Goal: Task Accomplishment & Management: Complete application form

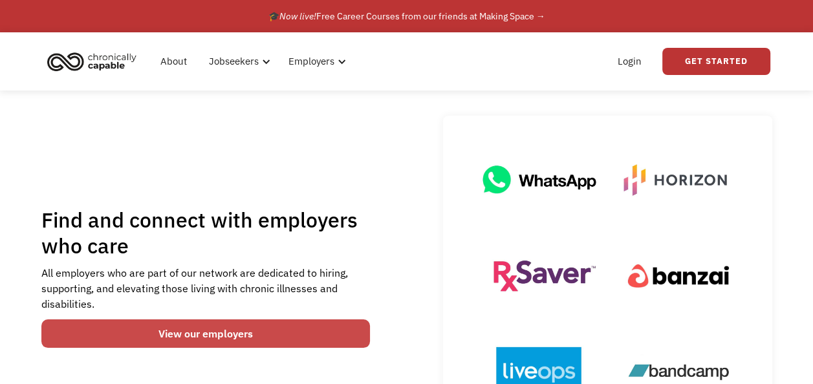
click at [202, 330] on link "View our employers" at bounding box center [205, 334] width 329 height 28
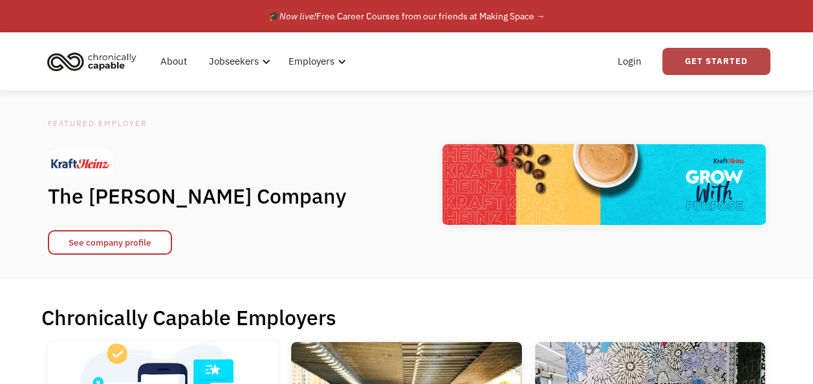
click at [742, 58] on link "Get Started" at bounding box center [717, 61] width 108 height 27
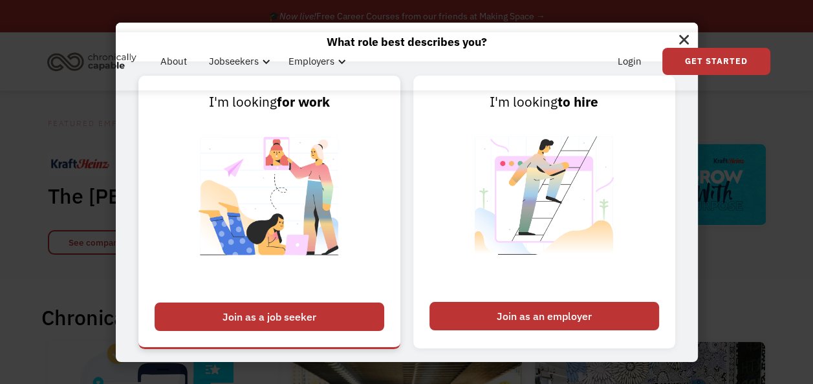
click at [297, 311] on div "Join as a job seeker" at bounding box center [270, 317] width 230 height 28
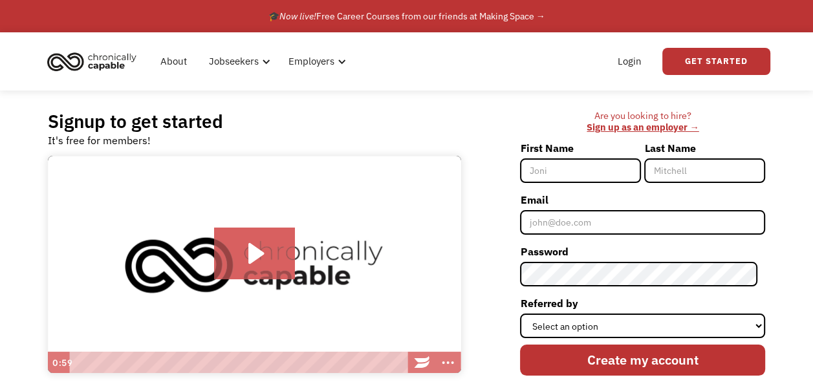
click at [626, 166] on input "First Name" at bounding box center [580, 171] width 121 height 25
type input "James"
type input "Eicher"
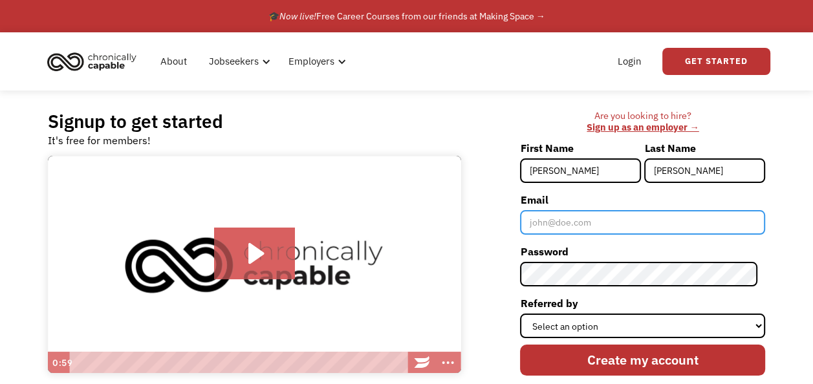
type input "jfesl1958@gmail.com"
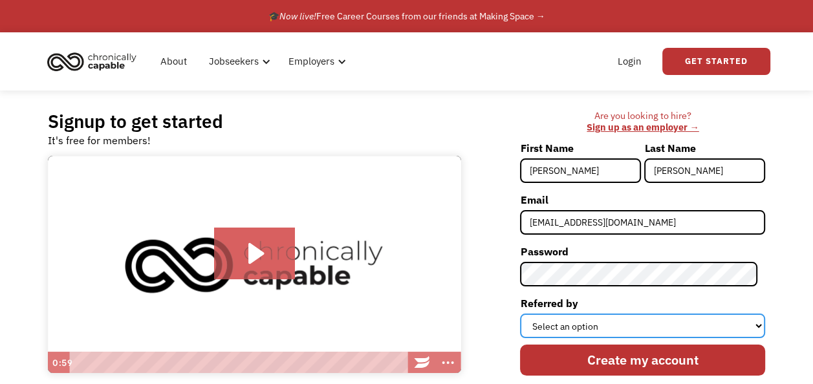
click at [606, 327] on select "Select an option Instagram Facebook Twitter Search Engine News Article Word of …" at bounding box center [642, 326] width 245 height 25
select select "Search Engine"
click at [528, 314] on select "Select an option Instagram Facebook Twitter Search Engine News Article Word of …" at bounding box center [642, 326] width 245 height 25
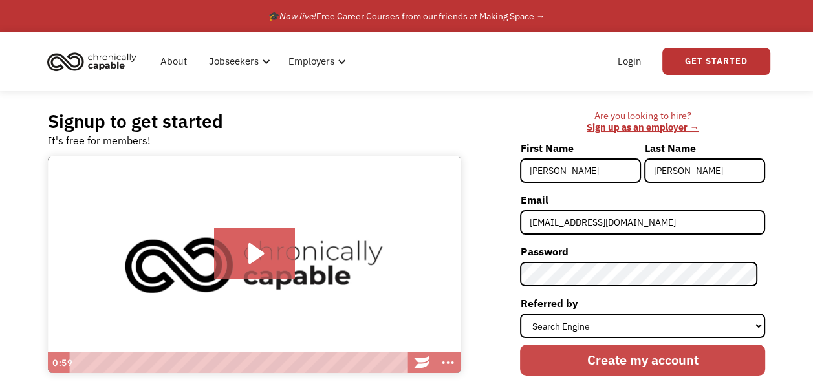
click at [646, 360] on input "Create my account" at bounding box center [642, 360] width 245 height 31
click at [622, 364] on input "Create my account" at bounding box center [642, 360] width 245 height 31
click at [593, 356] on input "Create my account" at bounding box center [642, 360] width 245 height 31
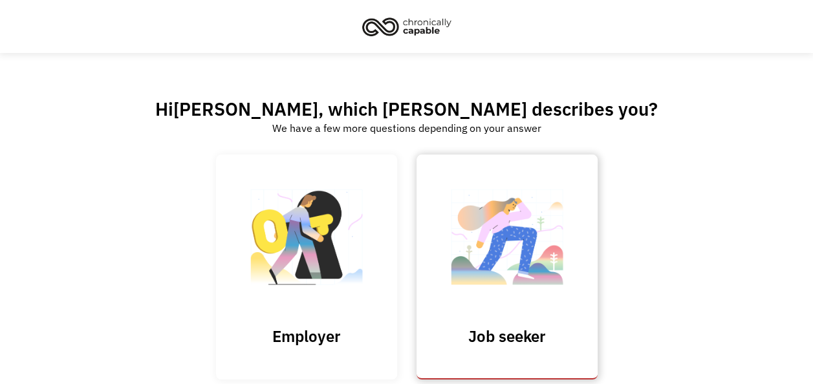
click at [498, 289] on img at bounding box center [507, 244] width 129 height 126
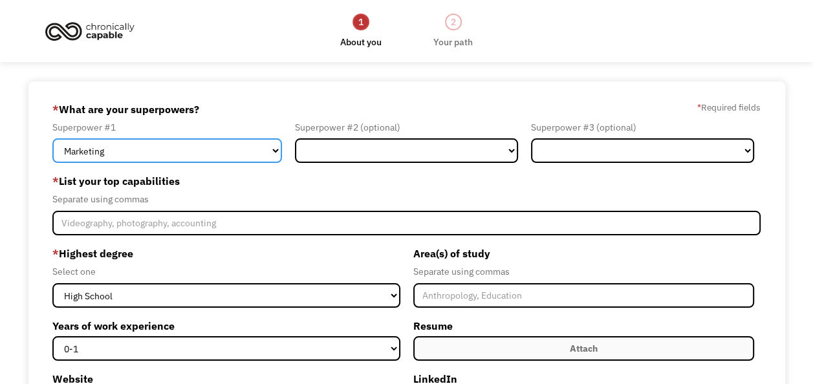
click at [272, 153] on select "Marketing Human Resources Finance Technology Operations Sales Industrial & Manu…" at bounding box center [167, 150] width 230 height 25
select select "Sales"
click at [52, 138] on select "Marketing Human Resources Finance Technology Operations Sales Industrial & Manu…" at bounding box center [167, 150] width 230 height 25
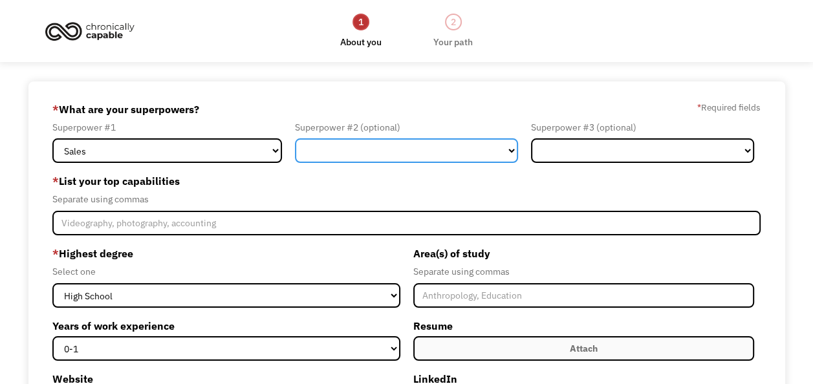
click at [375, 157] on select "Marketing Human Resources Finance Technology Operations Sales Industrial & Manu…" at bounding box center [406, 150] width 223 height 25
select select "Customer Service"
click at [295, 138] on select "Marketing Human Resources Finance Technology Operations Sales Industrial & Manu…" at bounding box center [406, 150] width 223 height 25
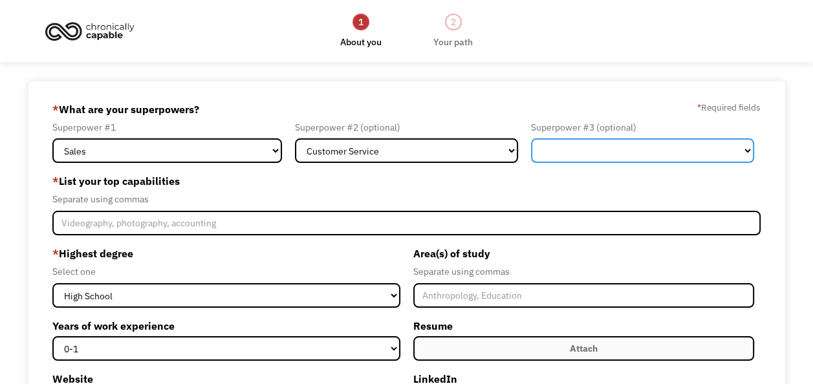
click at [660, 157] on select "Marketing Human Resources Finance Technology Operations Sales Industrial & Manu…" at bounding box center [642, 150] width 223 height 25
select select "Human Resources"
click at [531, 138] on select "Marketing Human Resources Finance Technology Operations Sales Industrial & Manu…" at bounding box center [642, 150] width 223 height 25
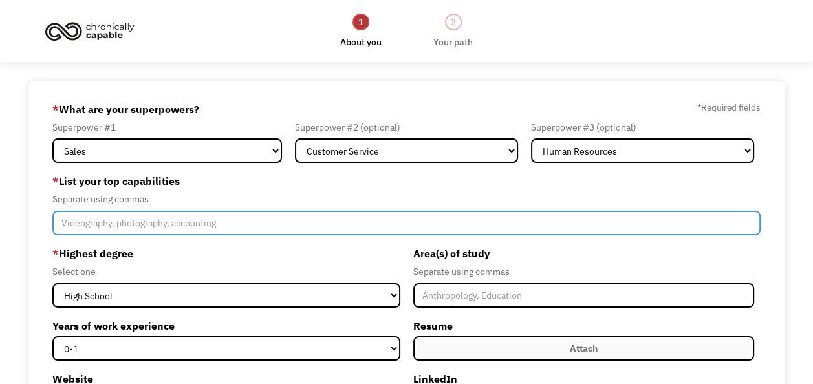
click at [57, 221] on input "Member-Create-Step1" at bounding box center [406, 223] width 709 height 25
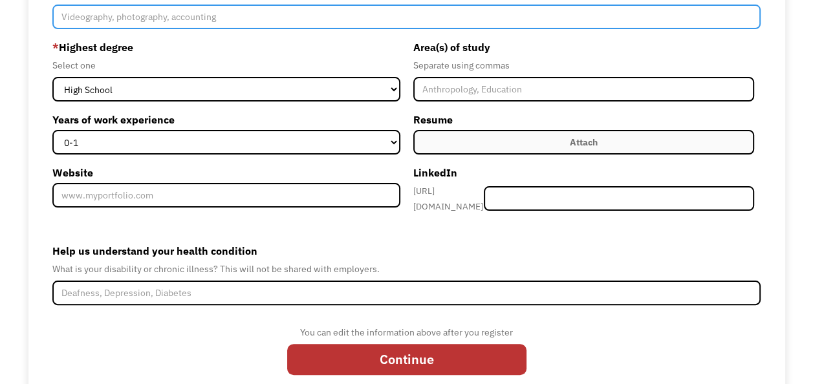
scroll to position [223, 0]
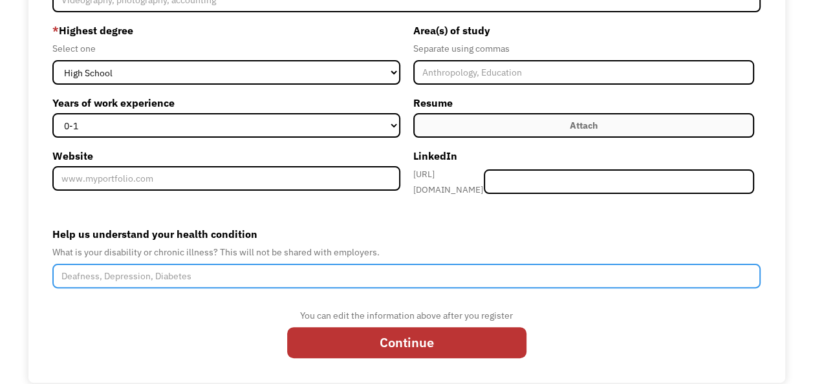
click at [61, 273] on input "Help us understand your health condition" at bounding box center [406, 276] width 709 height 25
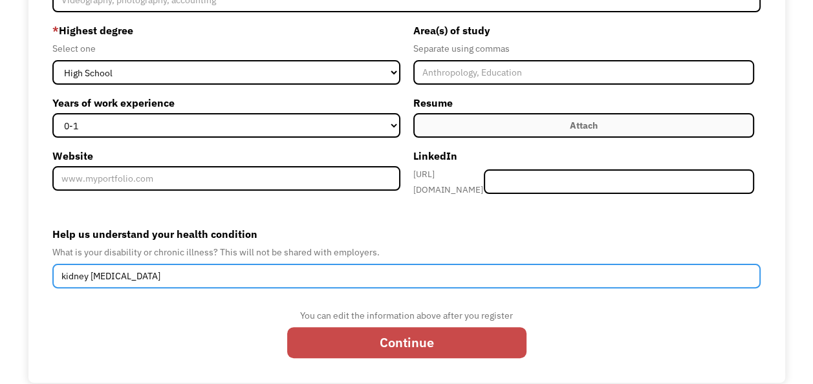
type input "kidney dialysis"
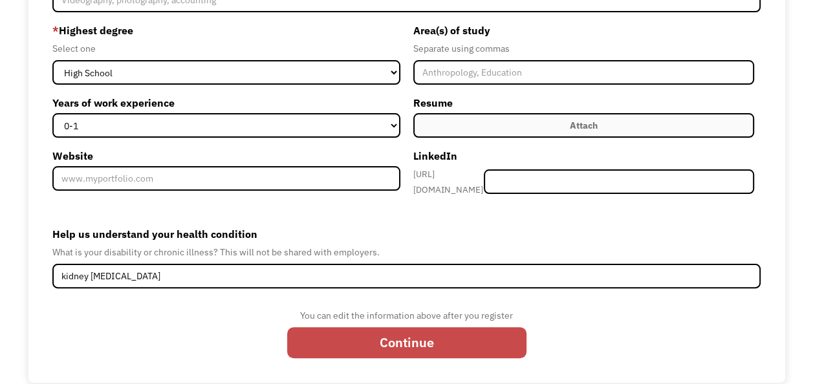
click at [347, 334] on input "Continue" at bounding box center [406, 342] width 239 height 31
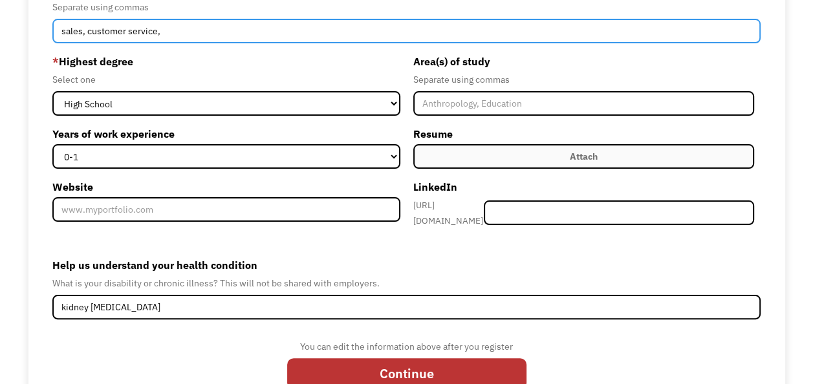
scroll to position [235, 0]
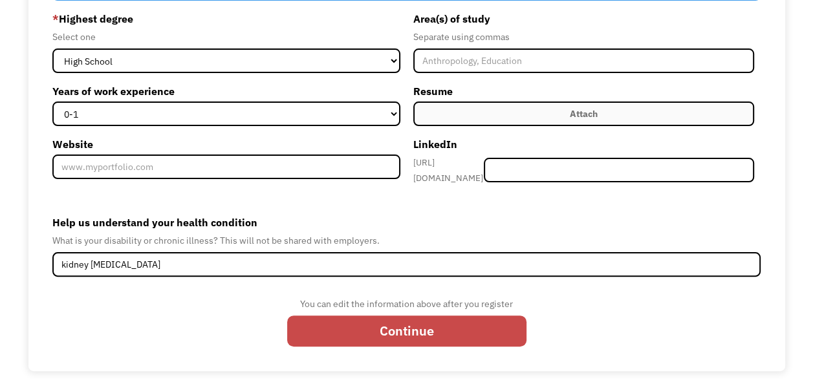
type input "sales, customer service,"
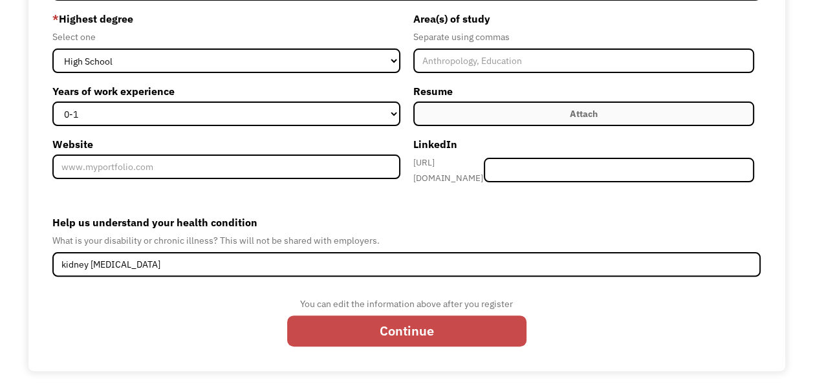
click at [401, 327] on input "Continue" at bounding box center [406, 331] width 239 height 31
type input "Please wait..."
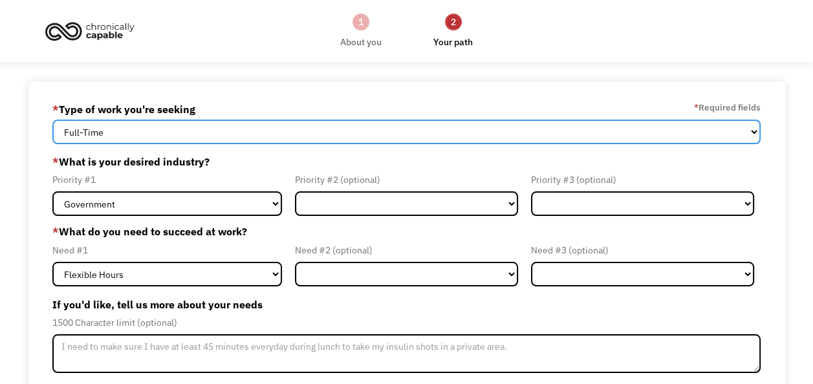
click at [192, 134] on select "Full-Time Part-Time Both Full-Time and Part-Time" at bounding box center [406, 132] width 709 height 25
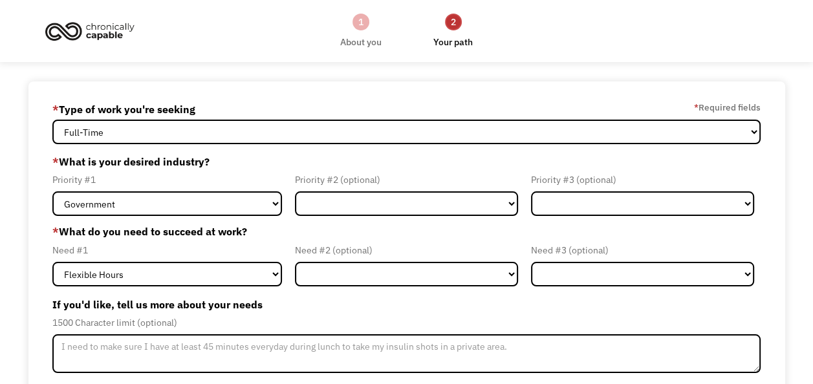
click at [32, 237] on div "68ba21182168d57520a9caae jfesl1958@gmail.com James Eicher * Type of work you're…" at bounding box center [406, 318] width 757 height 473
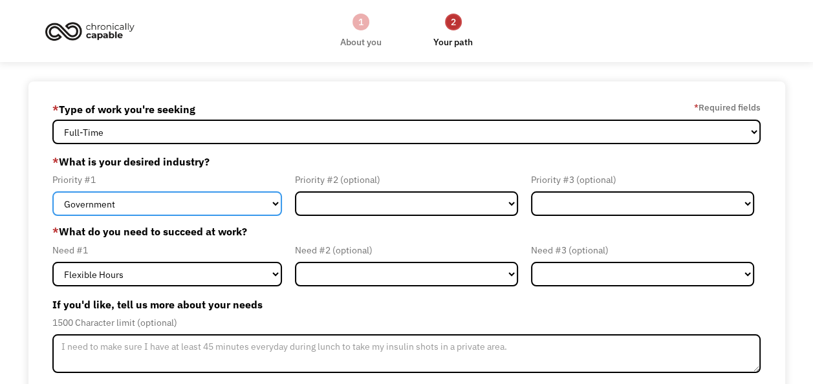
click at [273, 206] on select "Government Finance & Insurance Health & Social Care Tech & Engineering Creative…" at bounding box center [167, 204] width 230 height 25
select select "Health & Social Care"
click at [52, 192] on select "Government Finance & Insurance Health & Social Care Tech & Engineering Creative…" at bounding box center [167, 204] width 230 height 25
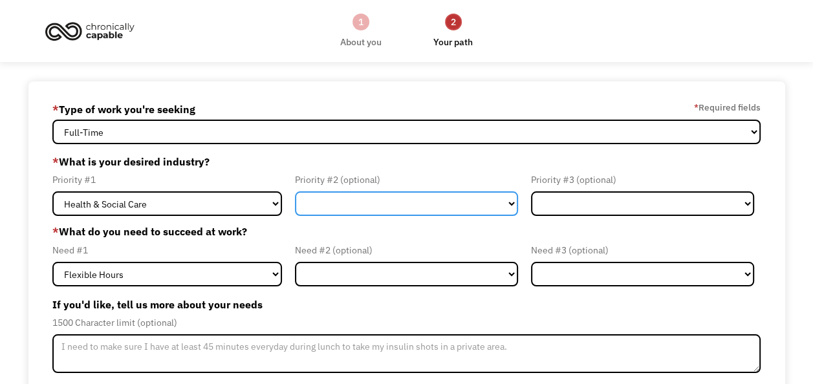
click at [368, 211] on select "Government Finance & Insurance Health & Social Care Tech & Engineering Creative…" at bounding box center [406, 204] width 223 height 25
select select "Other"
click at [295, 192] on select "Government Finance & Insurance Health & Social Care Tech & Engineering Creative…" at bounding box center [406, 204] width 223 height 25
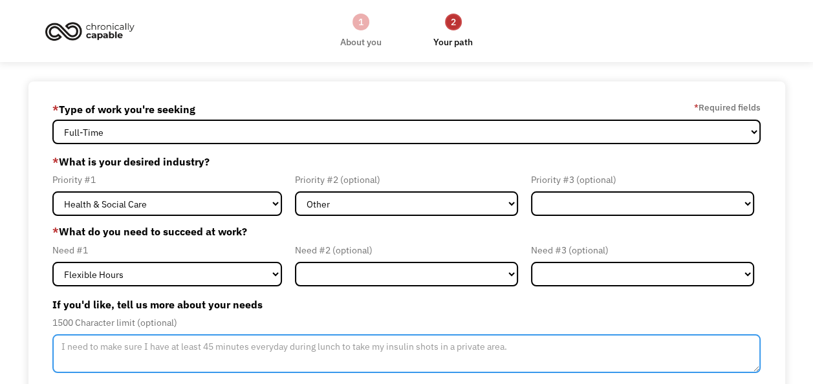
click at [61, 346] on textarea "Member-Update-Form-Step2" at bounding box center [406, 354] width 709 height 39
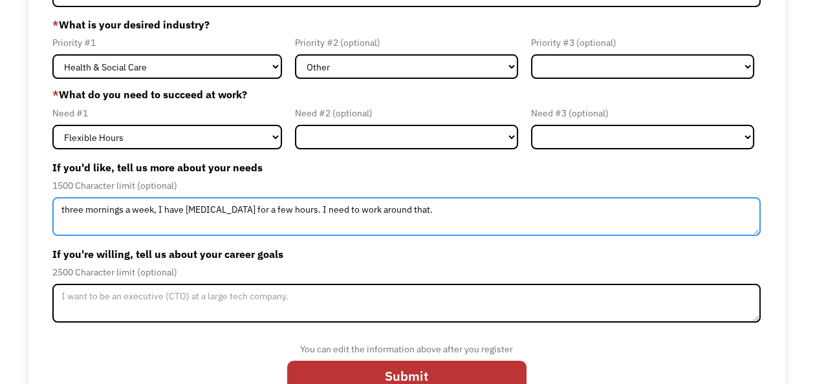
scroll to position [168, 0]
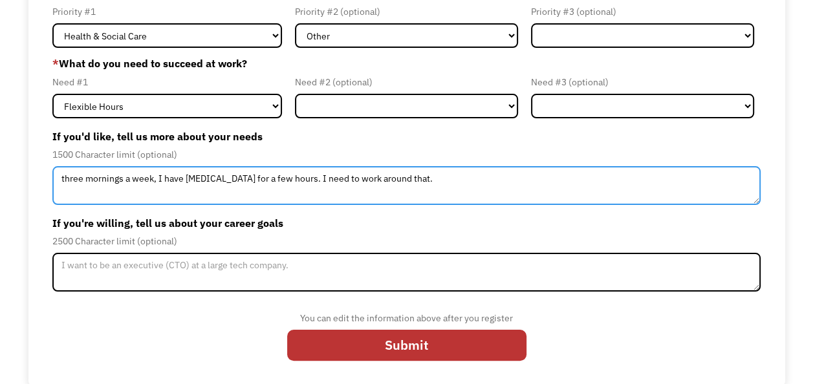
type textarea "three mornings a week, I have dialysis for a few hours. I need to work around t…"
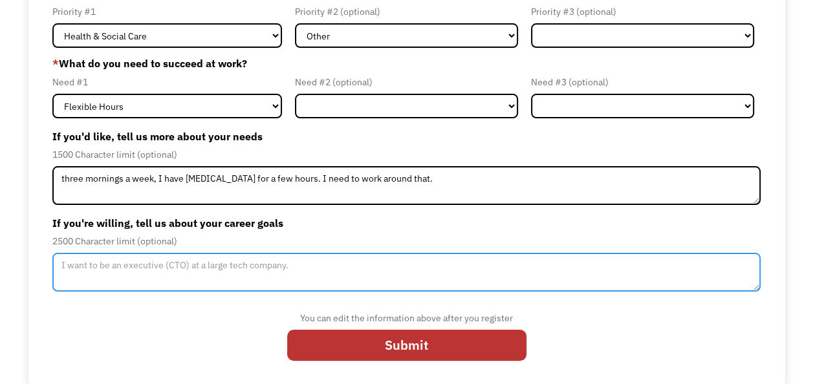
click at [60, 264] on textarea "Member-Update-Form-Step2" at bounding box center [406, 272] width 709 height 39
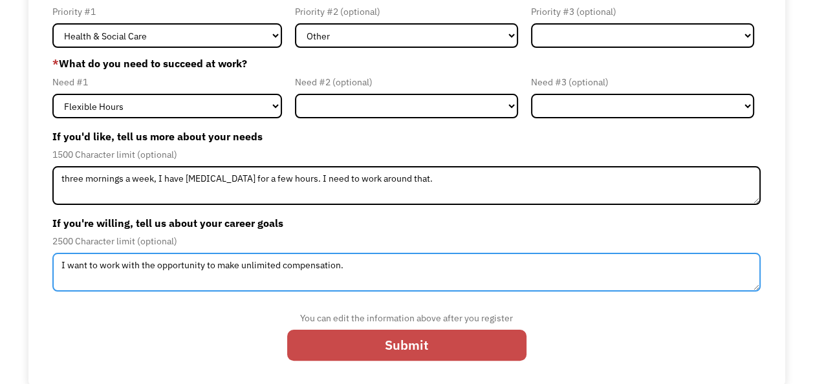
type textarea "I want to work with the opportunity to make unlimited compensation."
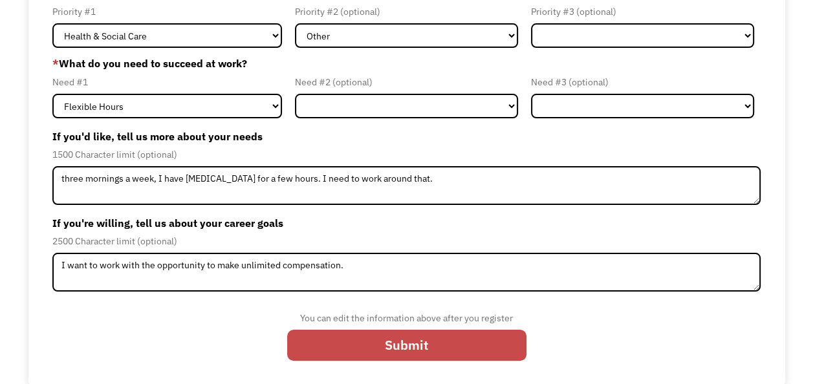
click at [388, 344] on input "Submit" at bounding box center [406, 345] width 239 height 31
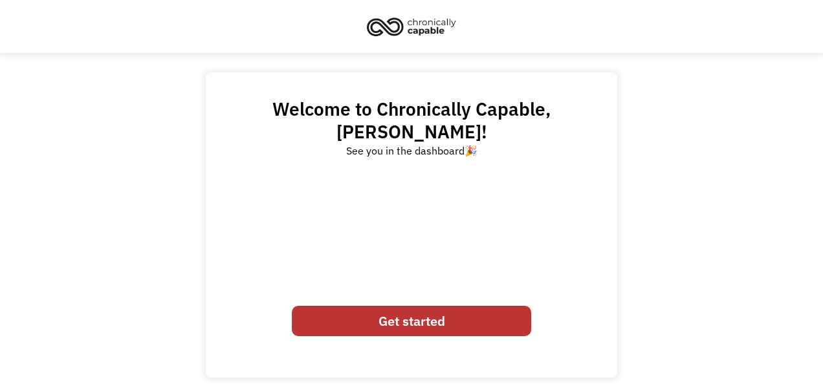
click at [392, 306] on link "Get started" at bounding box center [411, 321] width 239 height 31
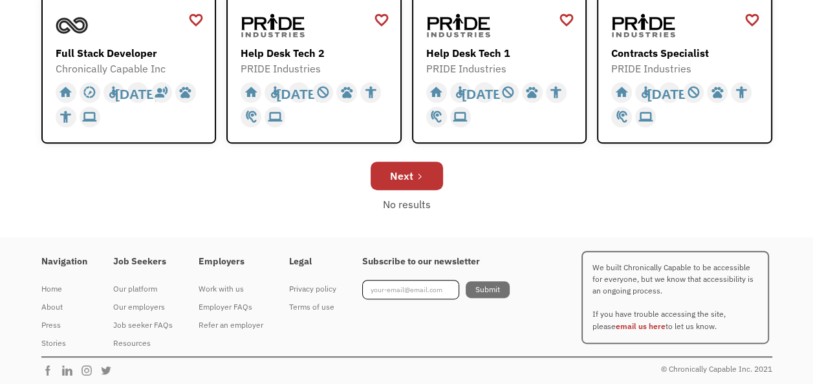
scroll to position [546, 0]
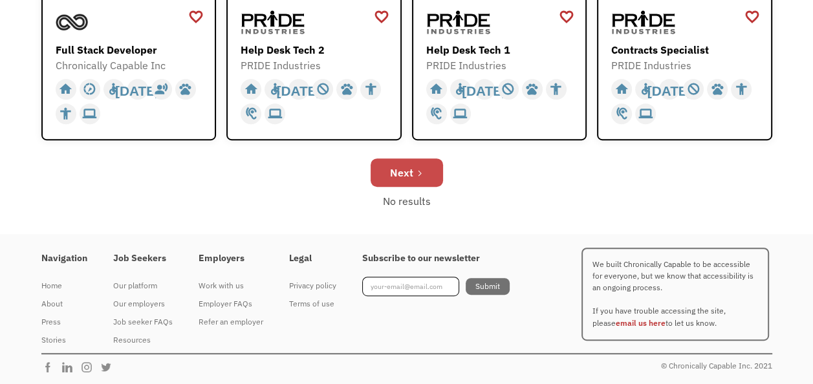
click at [399, 166] on div "Next" at bounding box center [401, 173] width 23 height 16
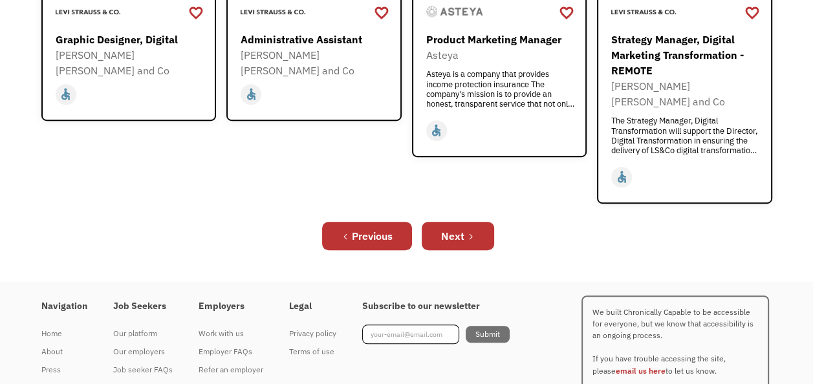
scroll to position [577, 0]
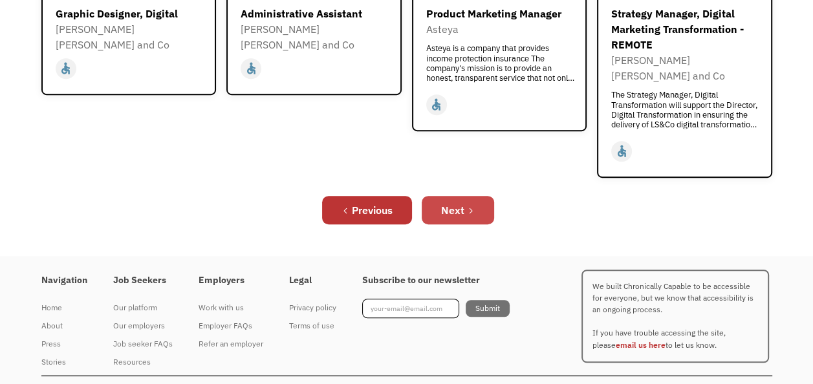
click at [464, 203] on div "Next" at bounding box center [452, 211] width 23 height 16
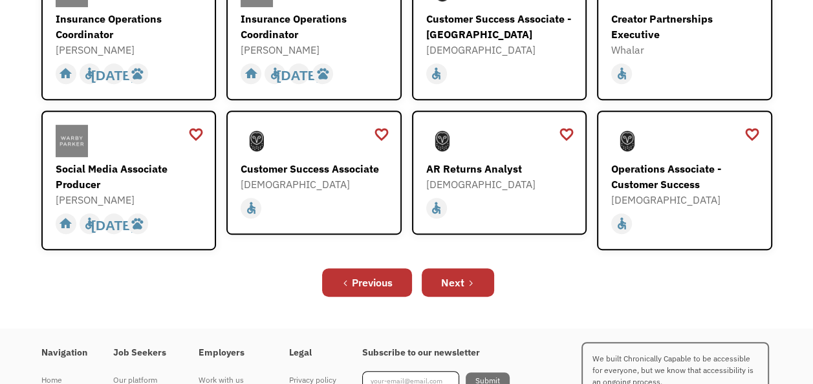
scroll to position [534, 0]
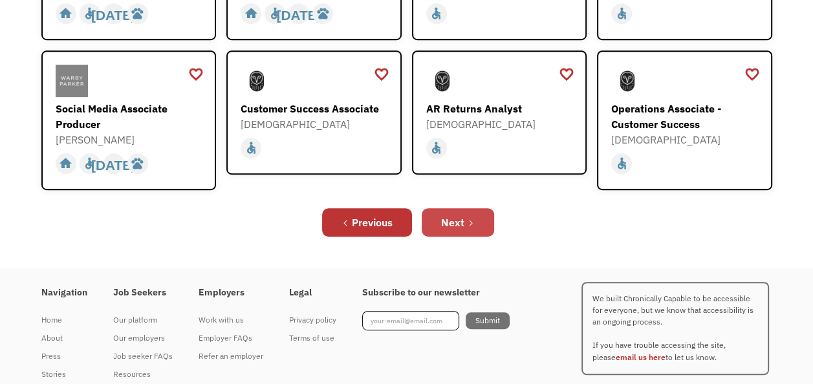
click at [466, 208] on link "Next" at bounding box center [458, 222] width 72 height 28
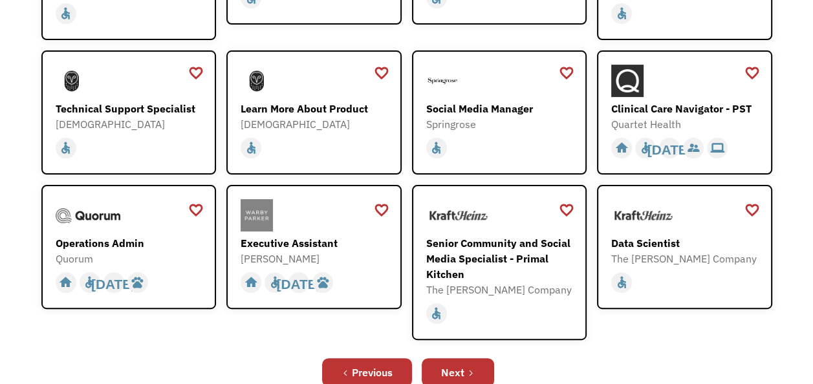
scroll to position [335, 0]
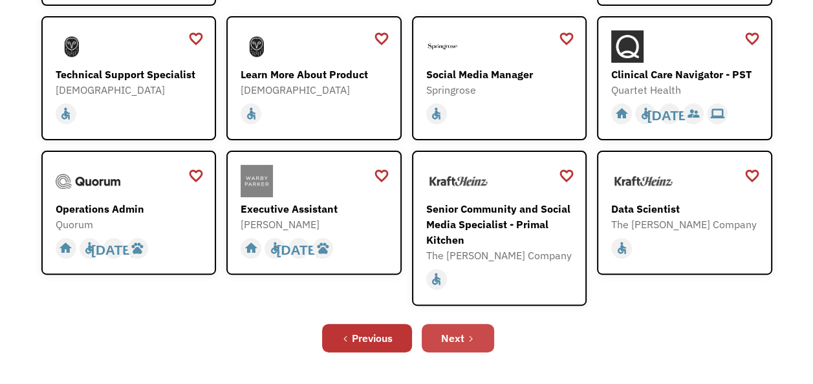
click at [461, 335] on div "Next" at bounding box center [452, 339] width 23 height 16
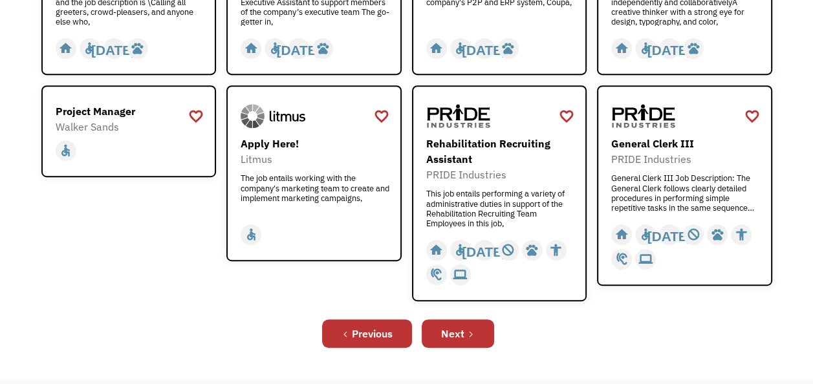
scroll to position [500, 0]
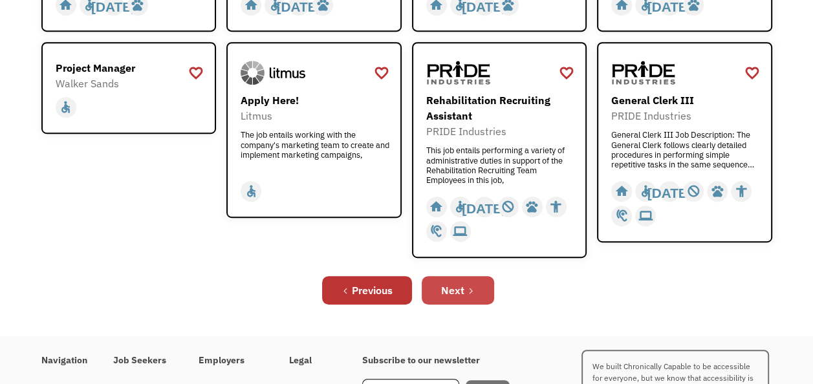
click at [473, 291] on icon "Next Page" at bounding box center [471, 291] width 8 height 8
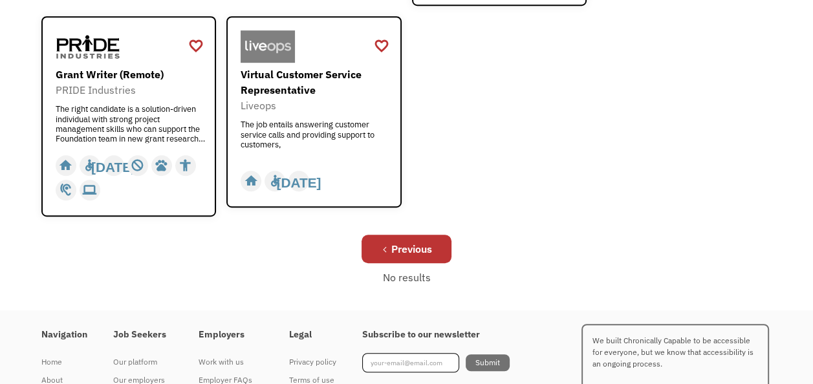
scroll to position [690, 0]
